Goal: Task Accomplishment & Management: Manage account settings

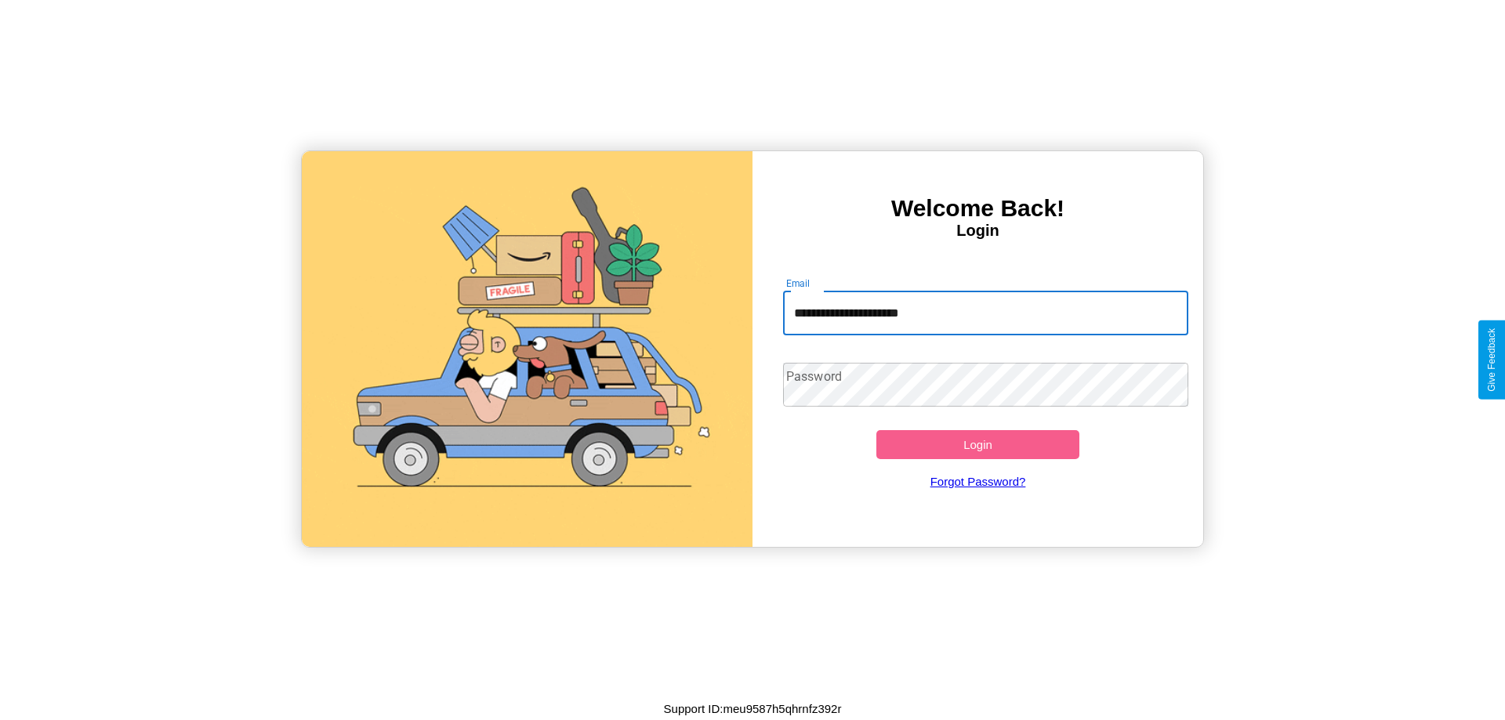
type input "**********"
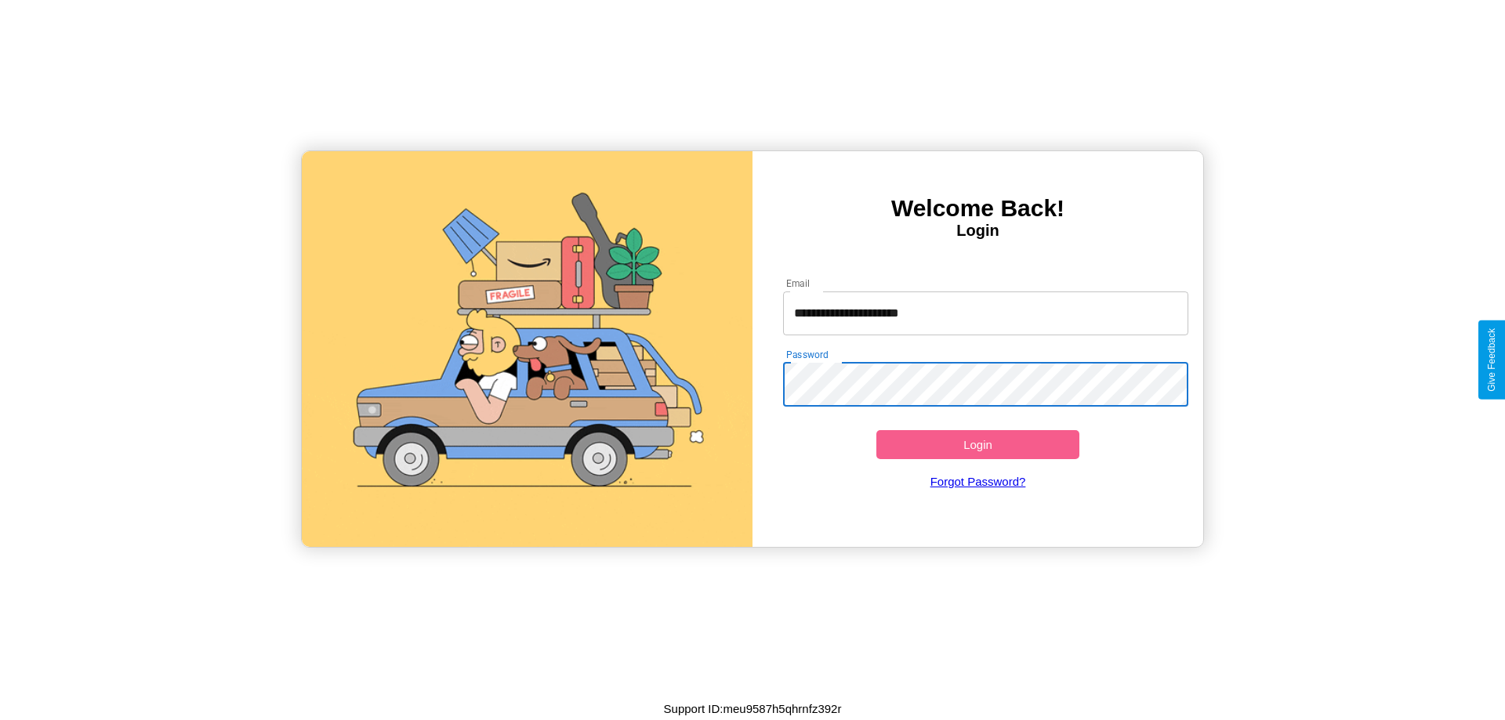
click at [978, 445] on button "Login" at bounding box center [978, 444] width 203 height 29
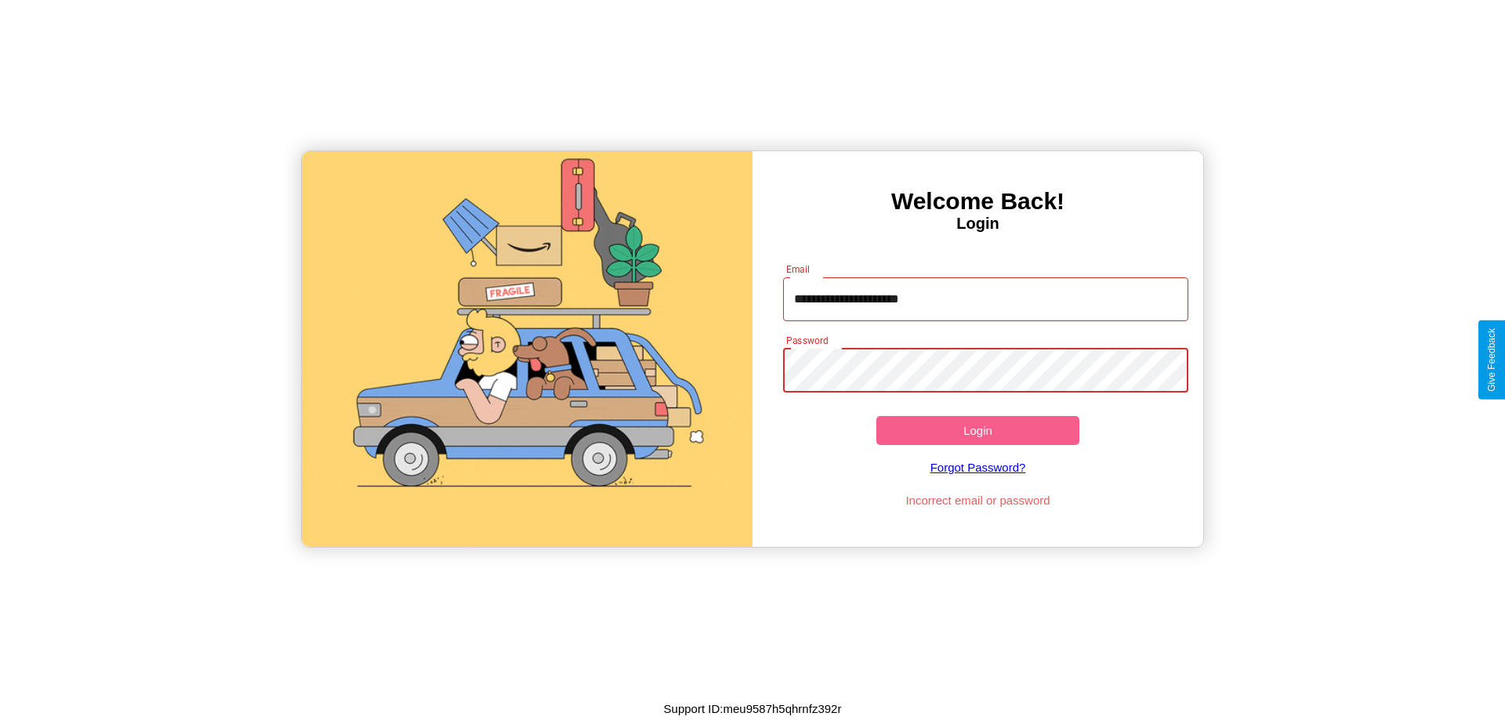
click at [978, 430] on button "Login" at bounding box center [978, 430] width 203 height 29
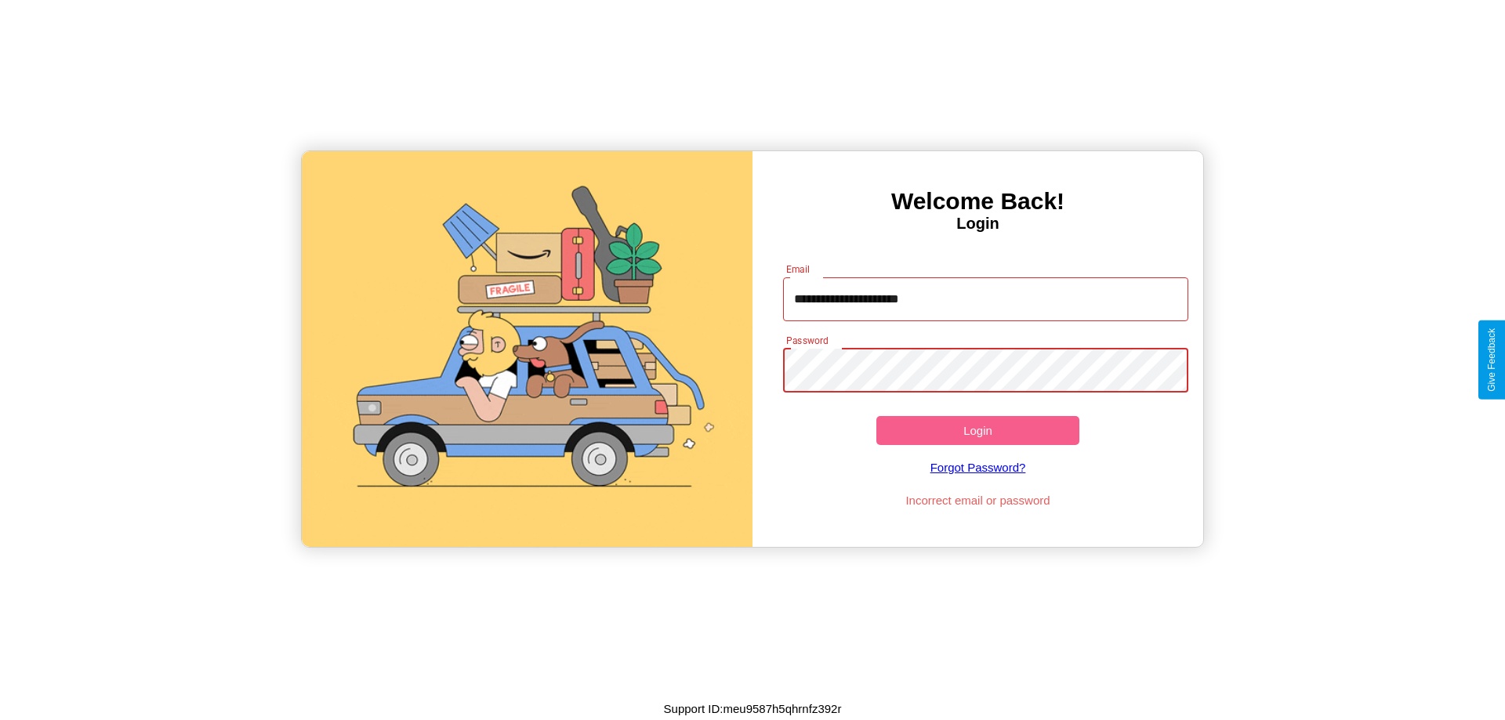
click at [978, 430] on button "Login" at bounding box center [978, 430] width 203 height 29
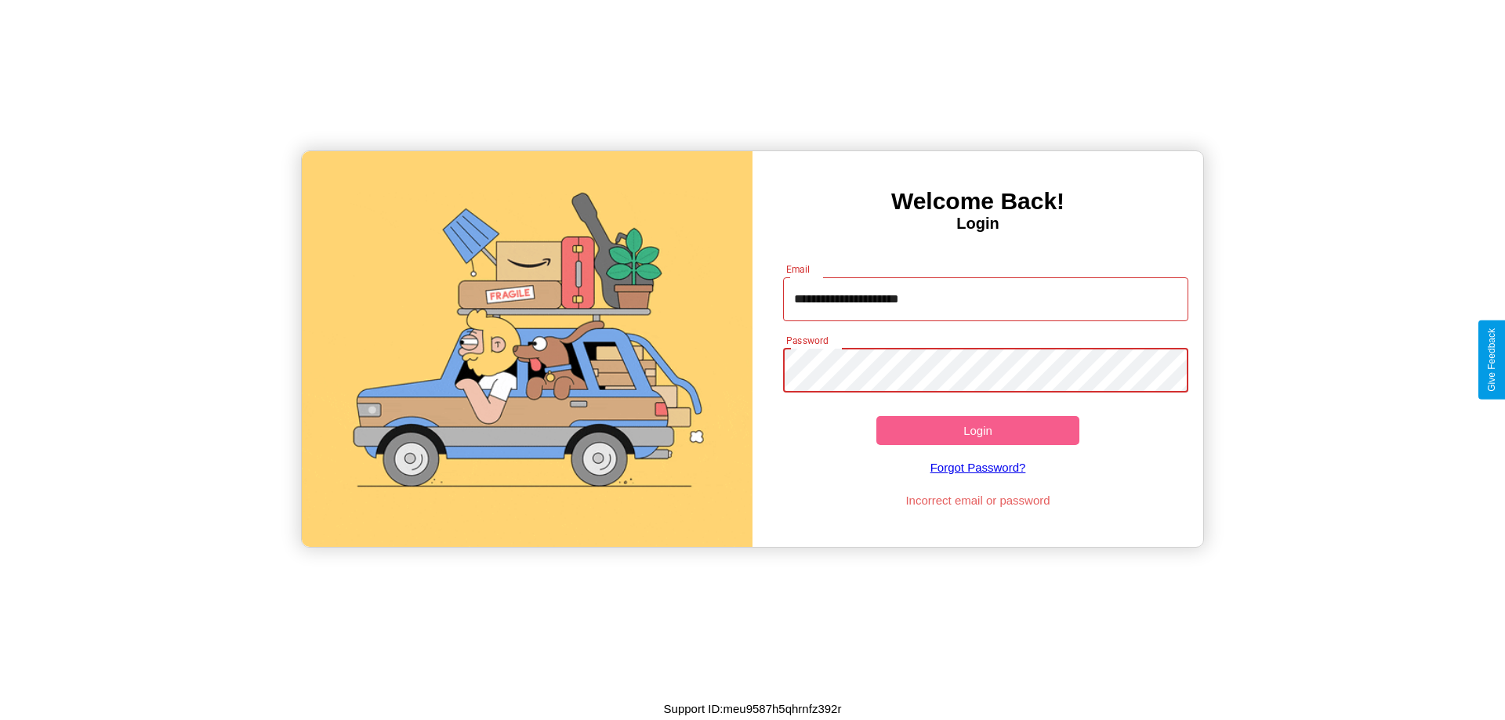
click at [978, 430] on button "Login" at bounding box center [978, 430] width 203 height 29
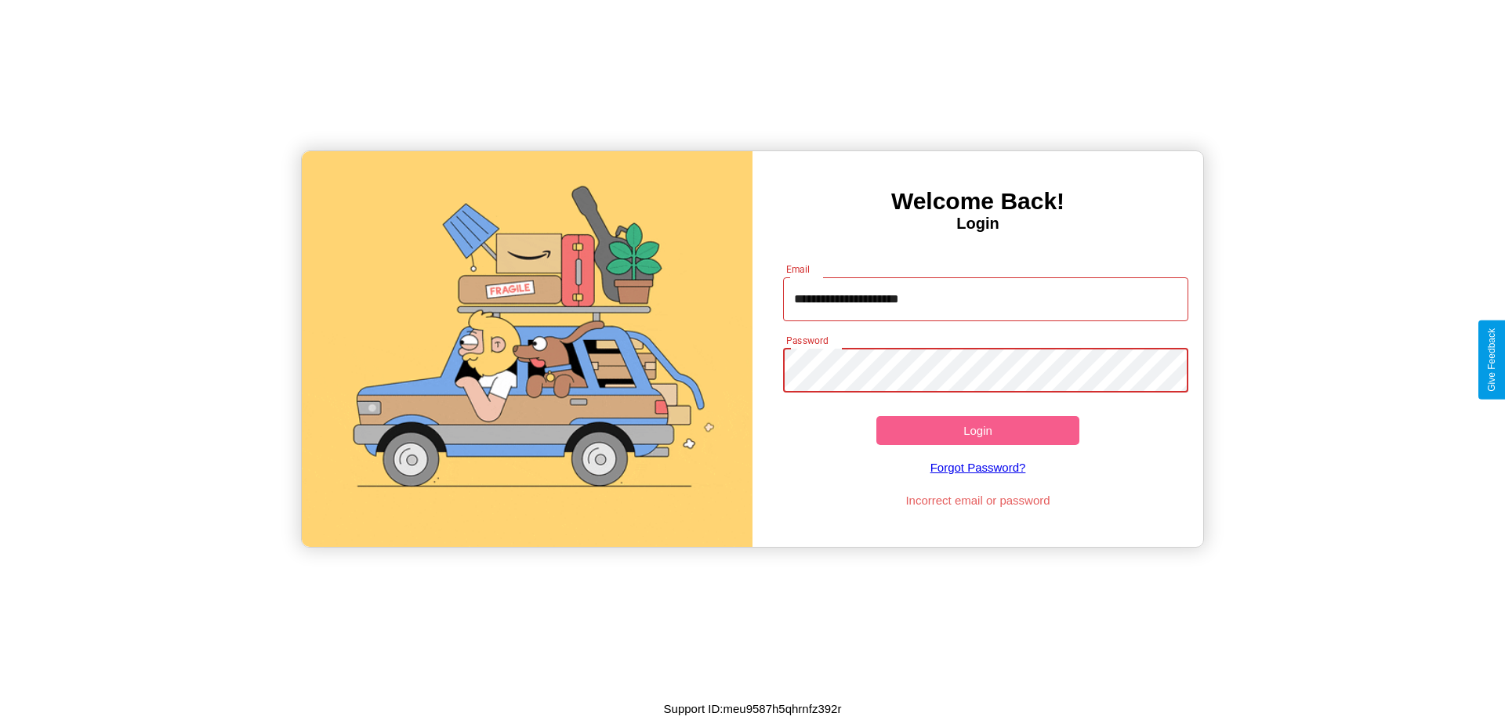
click at [978, 430] on button "Login" at bounding box center [978, 430] width 203 height 29
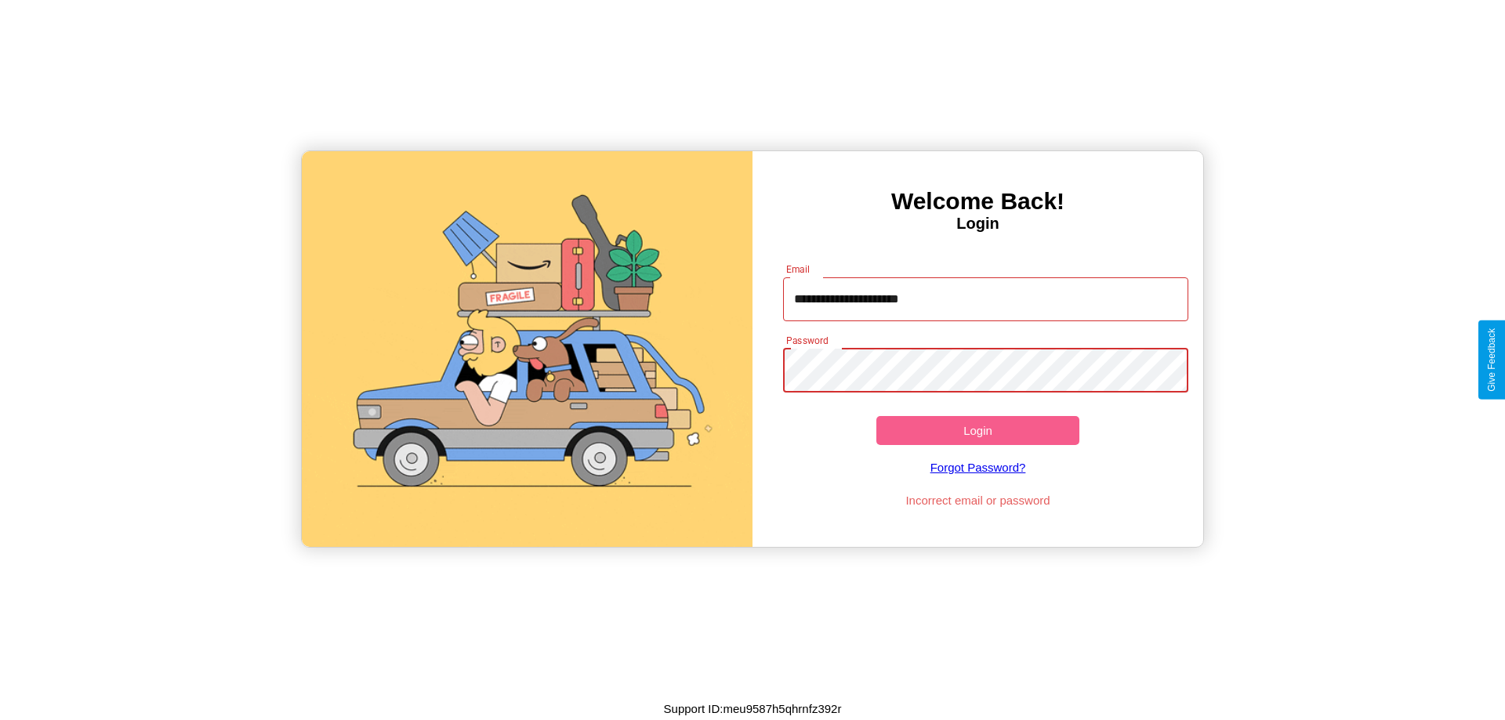
click at [978, 430] on button "Login" at bounding box center [978, 430] width 203 height 29
